Goal: Share content: Share content

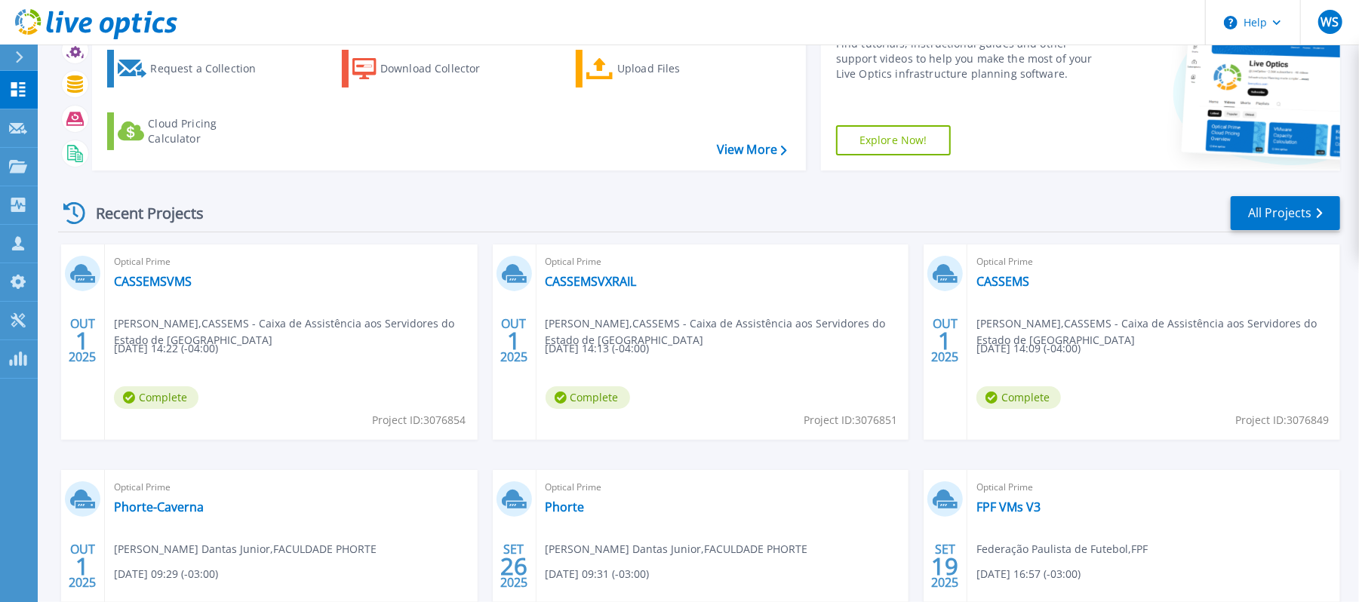
scroll to position [201, 0]
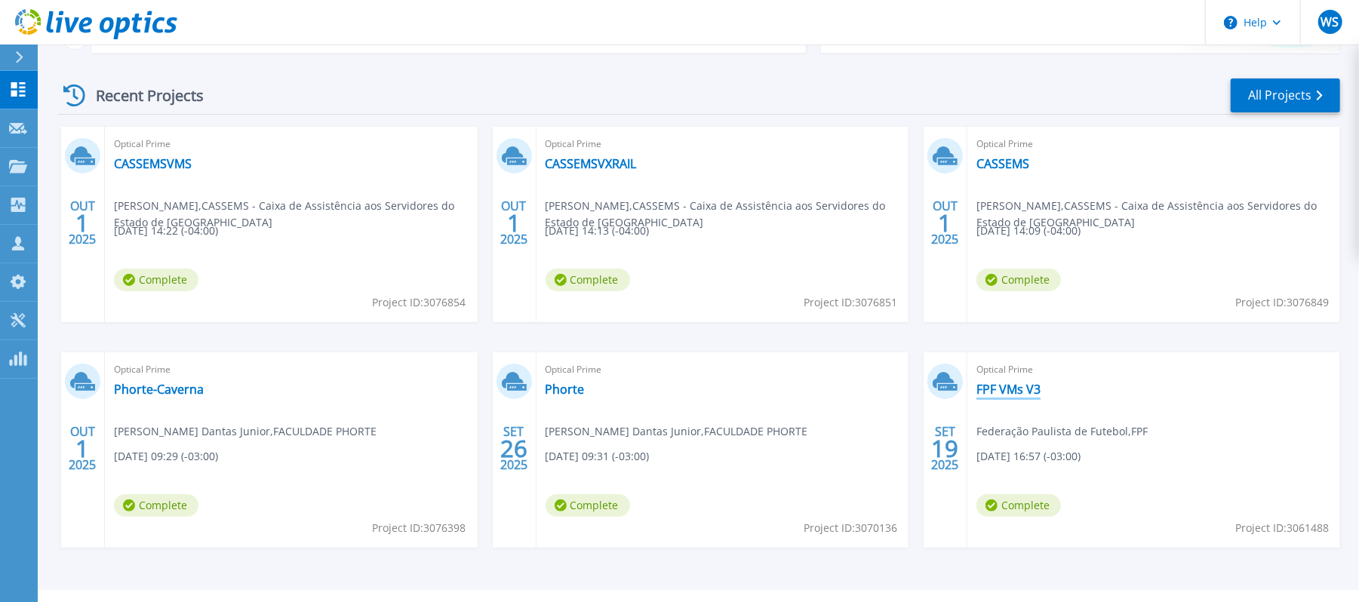
click at [997, 389] on link "FPF VMs V3" at bounding box center [1009, 389] width 64 height 15
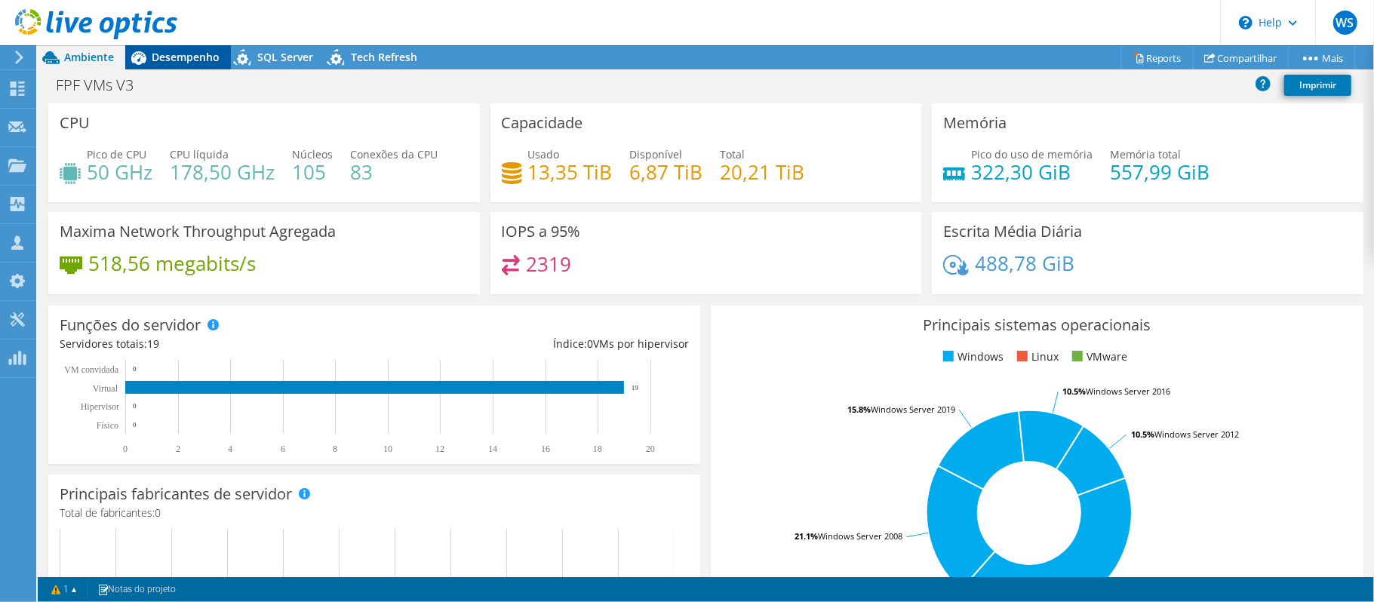
click at [190, 50] on span "Desempenho" at bounding box center [186, 57] width 68 height 14
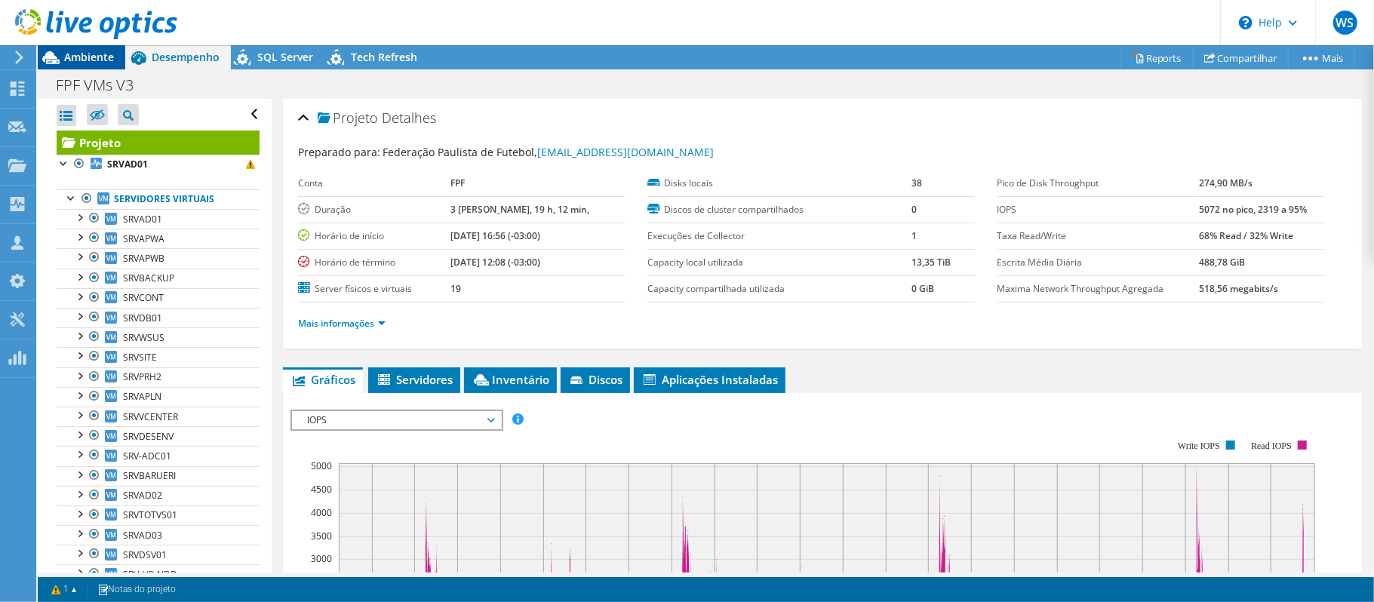
click at [80, 58] on span "Ambiente" at bounding box center [89, 57] width 50 height 14
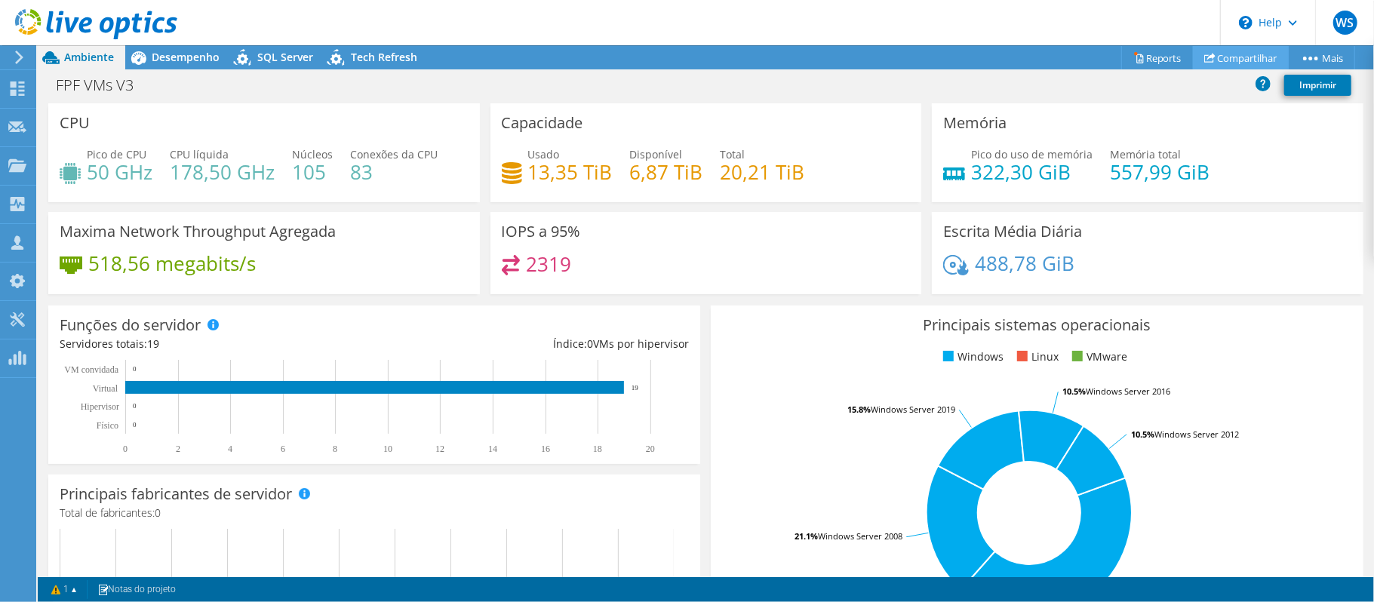
click at [1233, 60] on link "Compartilhar" at bounding box center [1241, 57] width 96 height 23
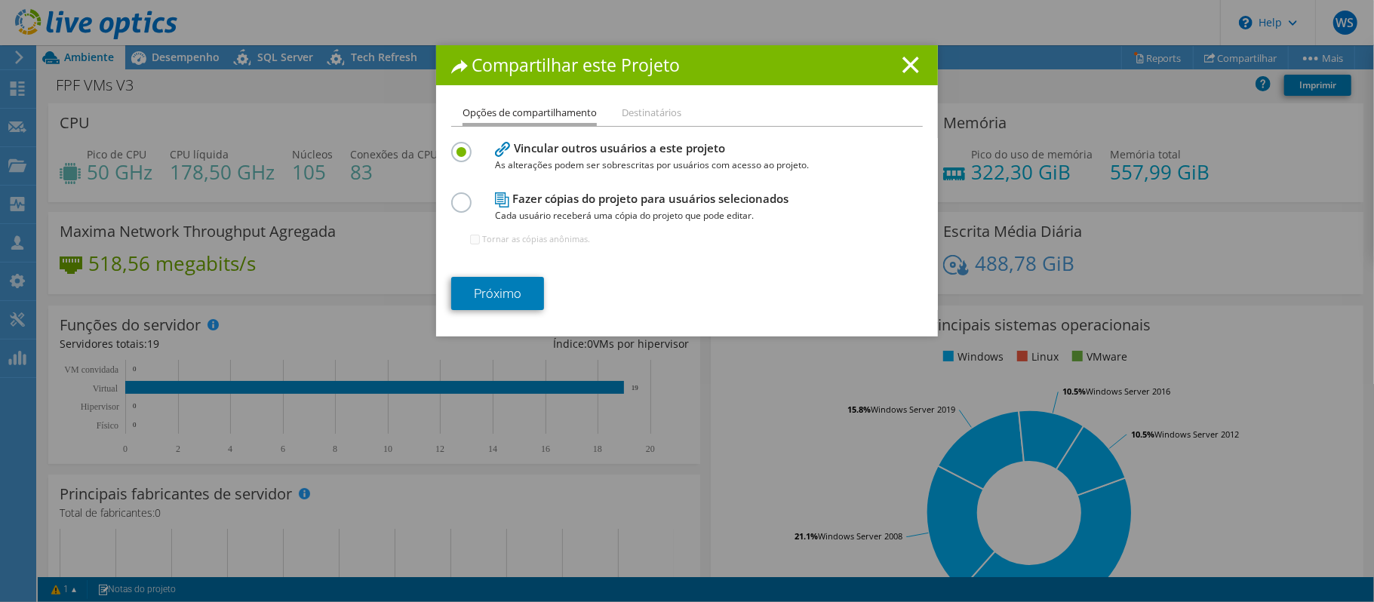
click at [524, 189] on div "Fazer cópias do projeto para usuários selecionados Cada usuário receberá uma có…" at bounding box center [687, 225] width 472 height 73
click at [451, 196] on label at bounding box center [464, 194] width 26 height 4
click at [0, 0] on input "radio" at bounding box center [0, 0] width 0 height 0
drag, startPoint x: 454, startPoint y: 200, endPoint x: 463, endPoint y: 248, distance: 48.6
click at [454, 196] on label at bounding box center [464, 194] width 26 height 4
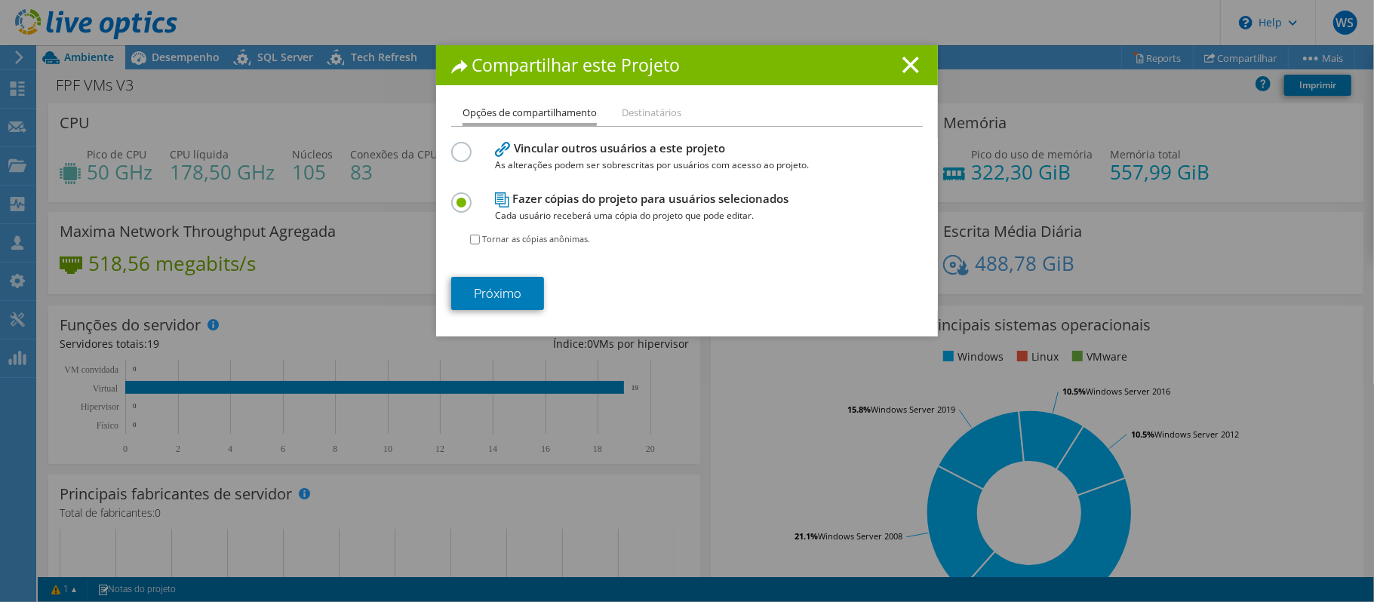
click at [0, 0] on input "radio" at bounding box center [0, 0] width 0 height 0
click at [903, 65] on line at bounding box center [910, 64] width 15 height 15
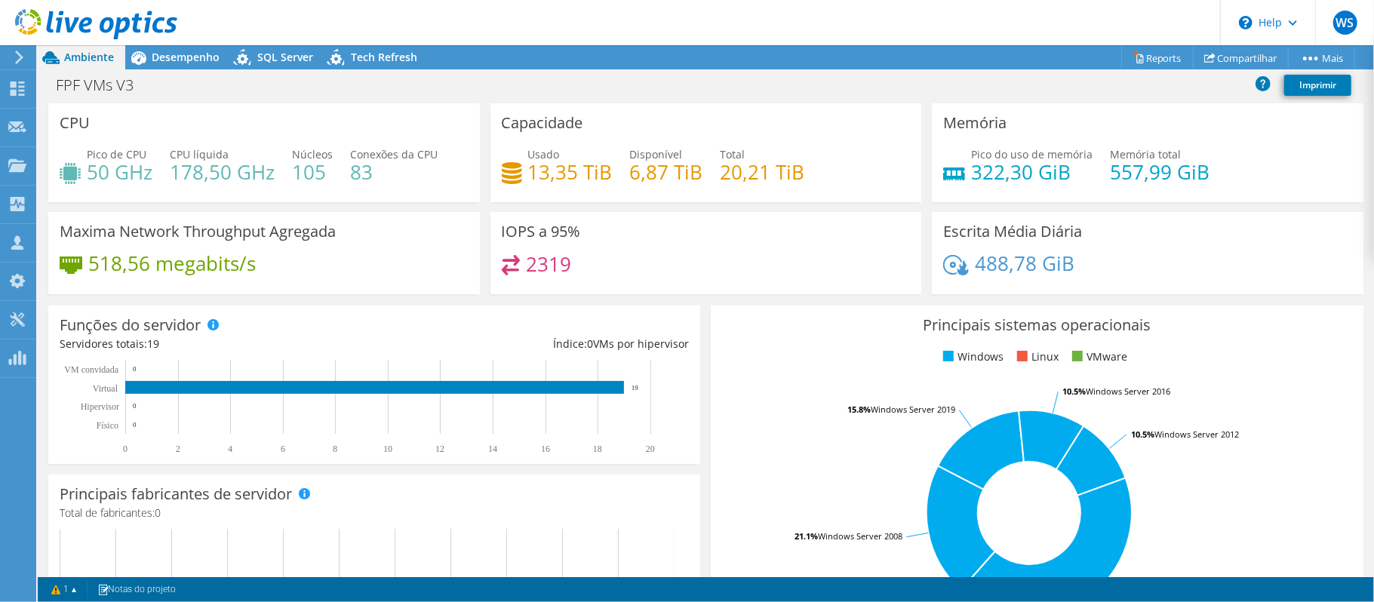
drag, startPoint x: 173, startPoint y: 60, endPoint x: 158, endPoint y: 48, distance: 18.7
click at [173, 60] on span "Desempenho" at bounding box center [186, 57] width 68 height 14
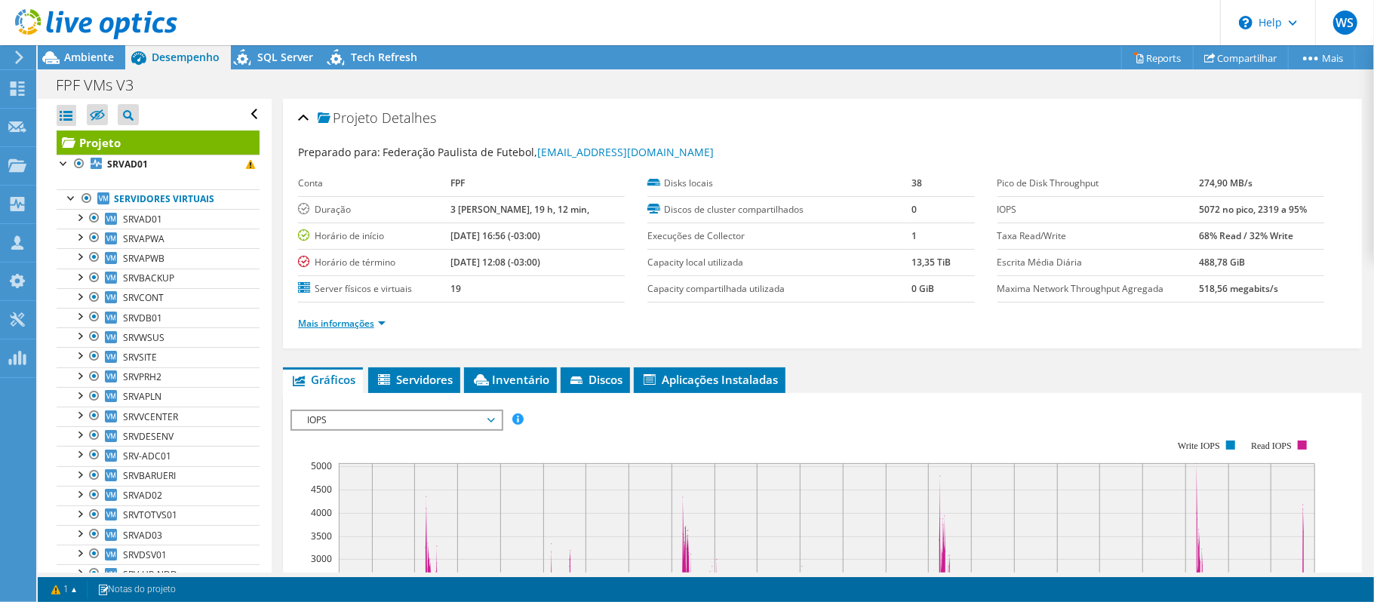
click at [381, 326] on link "Mais informações" at bounding box center [342, 323] width 88 height 13
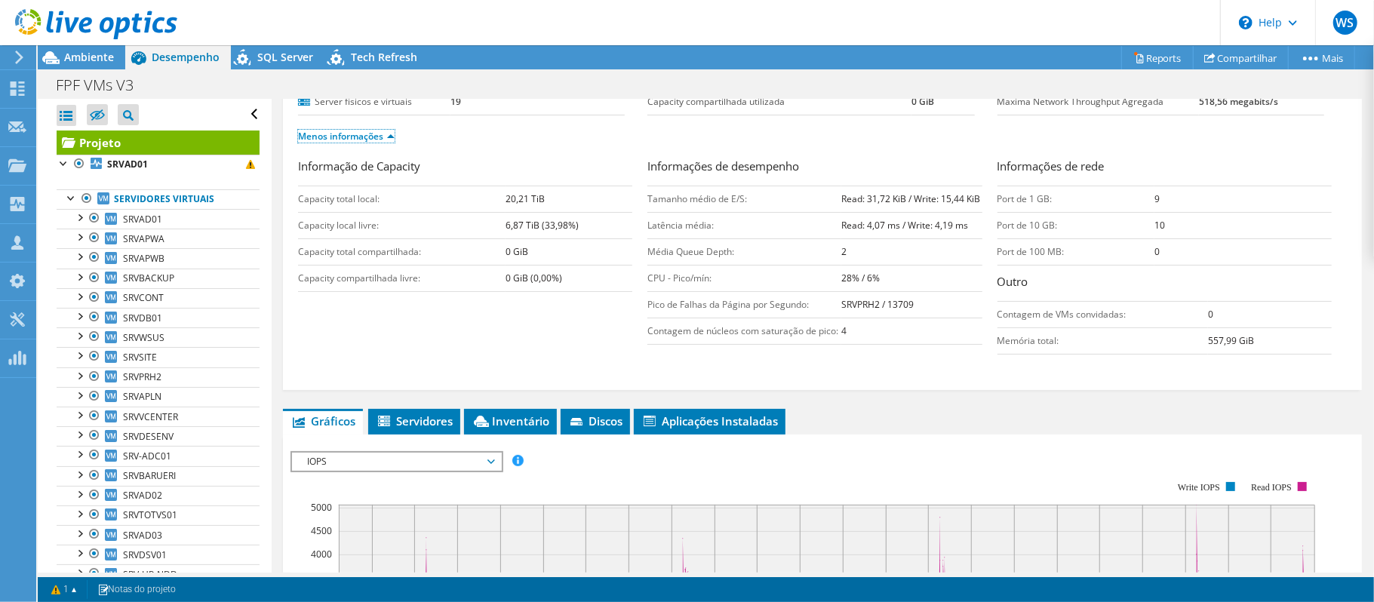
scroll to position [201, 0]
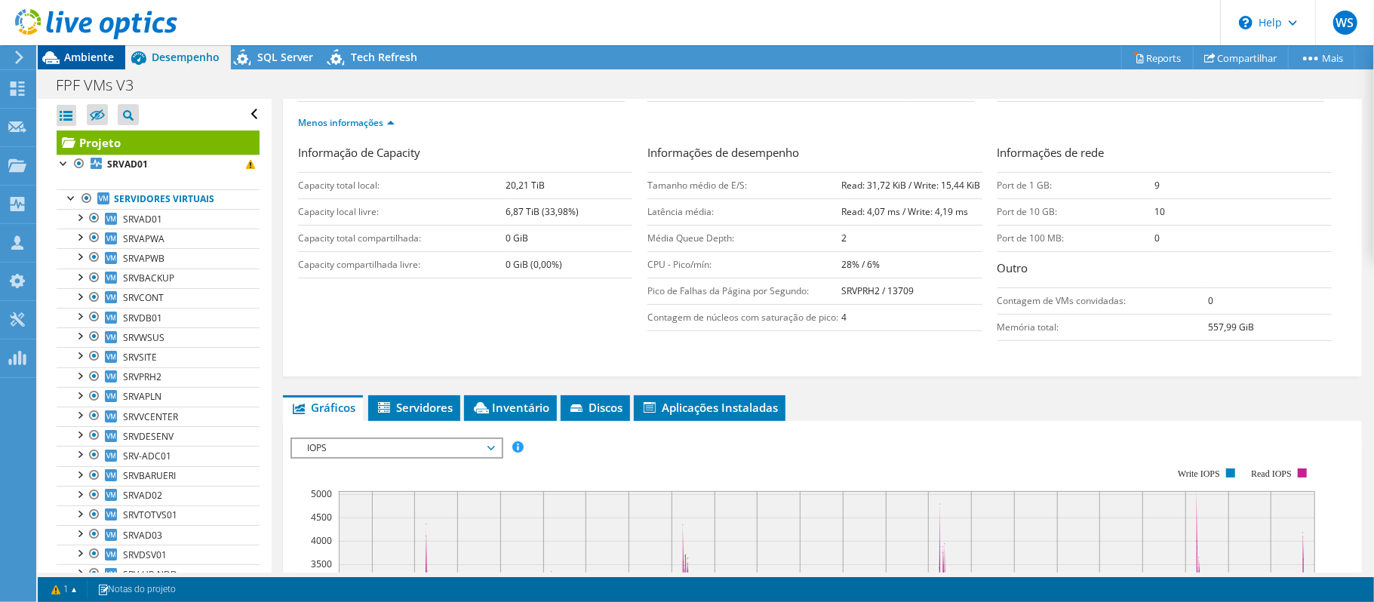
drag, startPoint x: 106, startPoint y: 57, endPoint x: 124, endPoint y: 57, distance: 18.1
click at [106, 56] on span "Ambiente" at bounding box center [89, 57] width 50 height 14
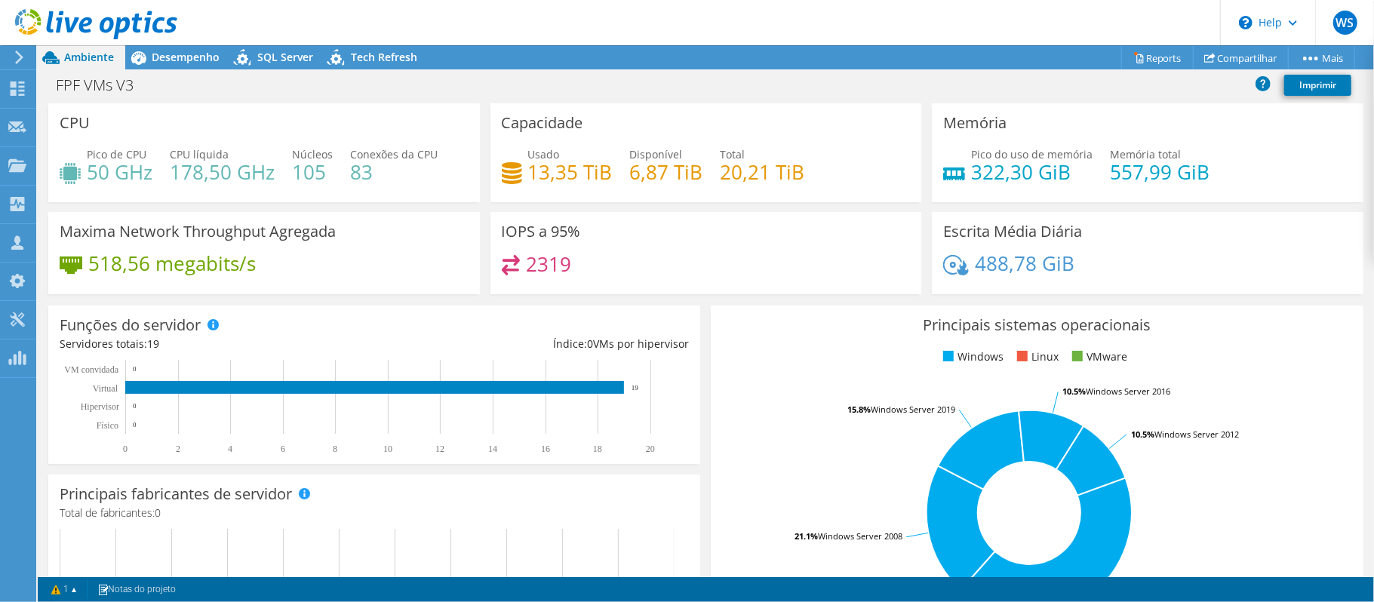
click at [186, 62] on span "Desempenho" at bounding box center [186, 57] width 68 height 14
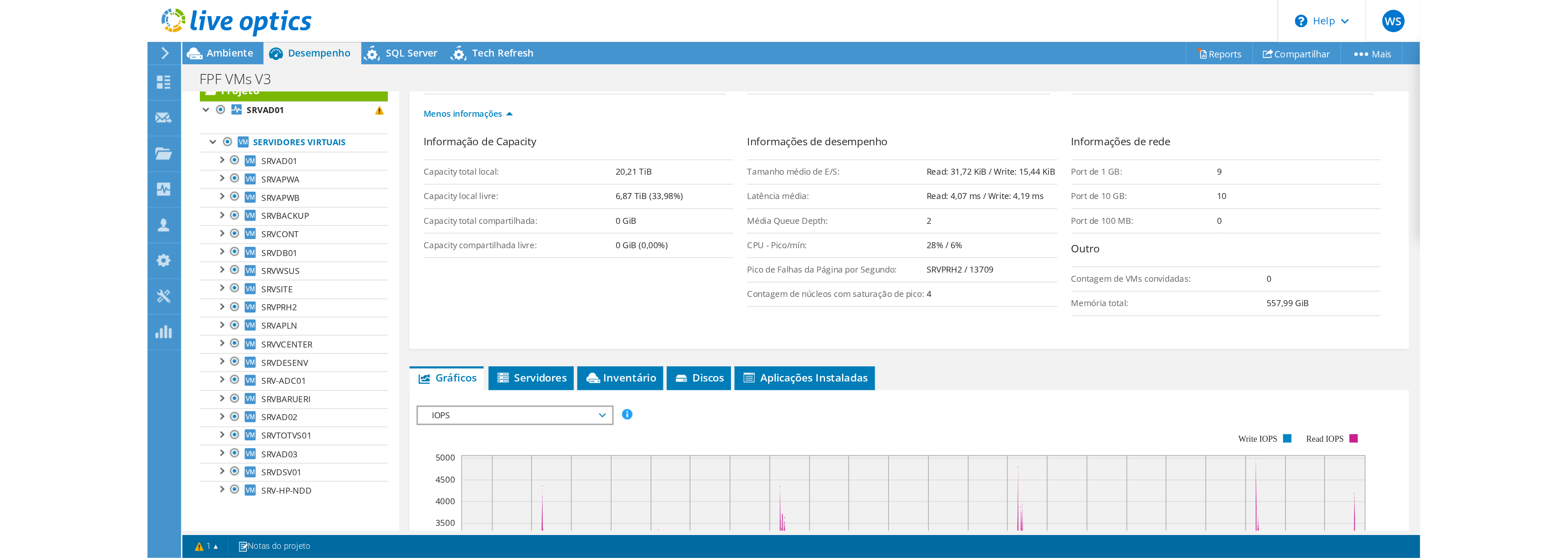
scroll to position [0, 0]
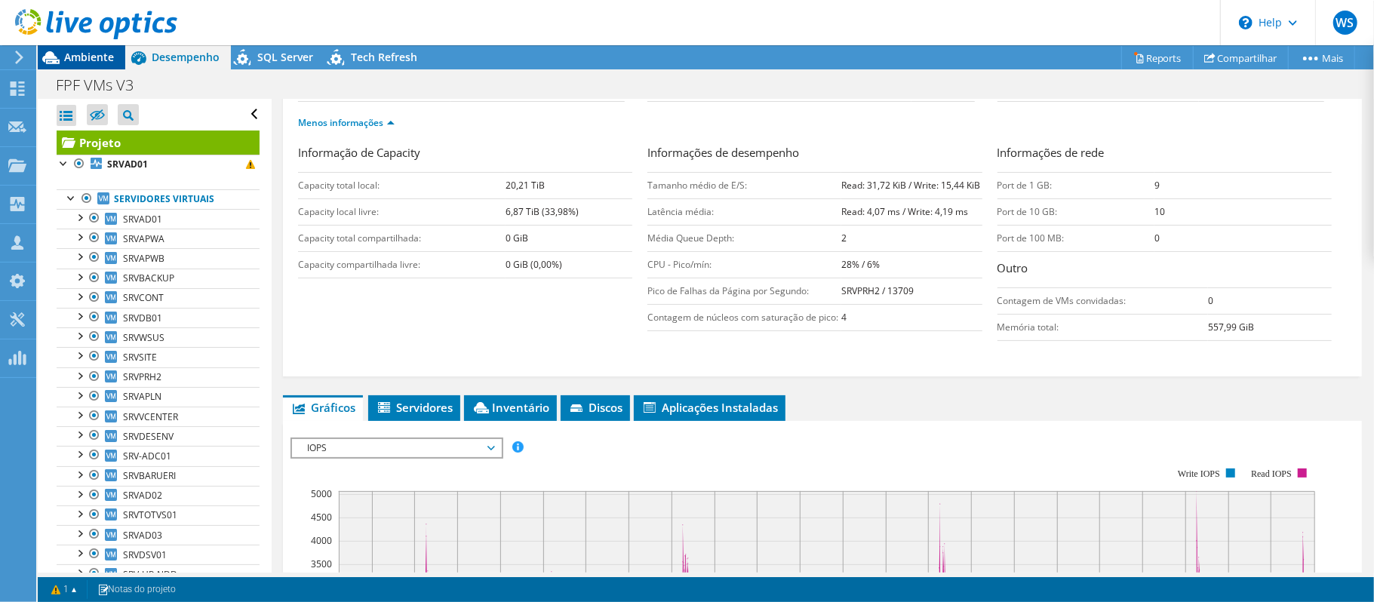
drag, startPoint x: 61, startPoint y: 56, endPoint x: 75, endPoint y: 62, distance: 15.6
click at [61, 56] on icon at bounding box center [51, 58] width 26 height 26
